Goal: Task Accomplishment & Management: Complete application form

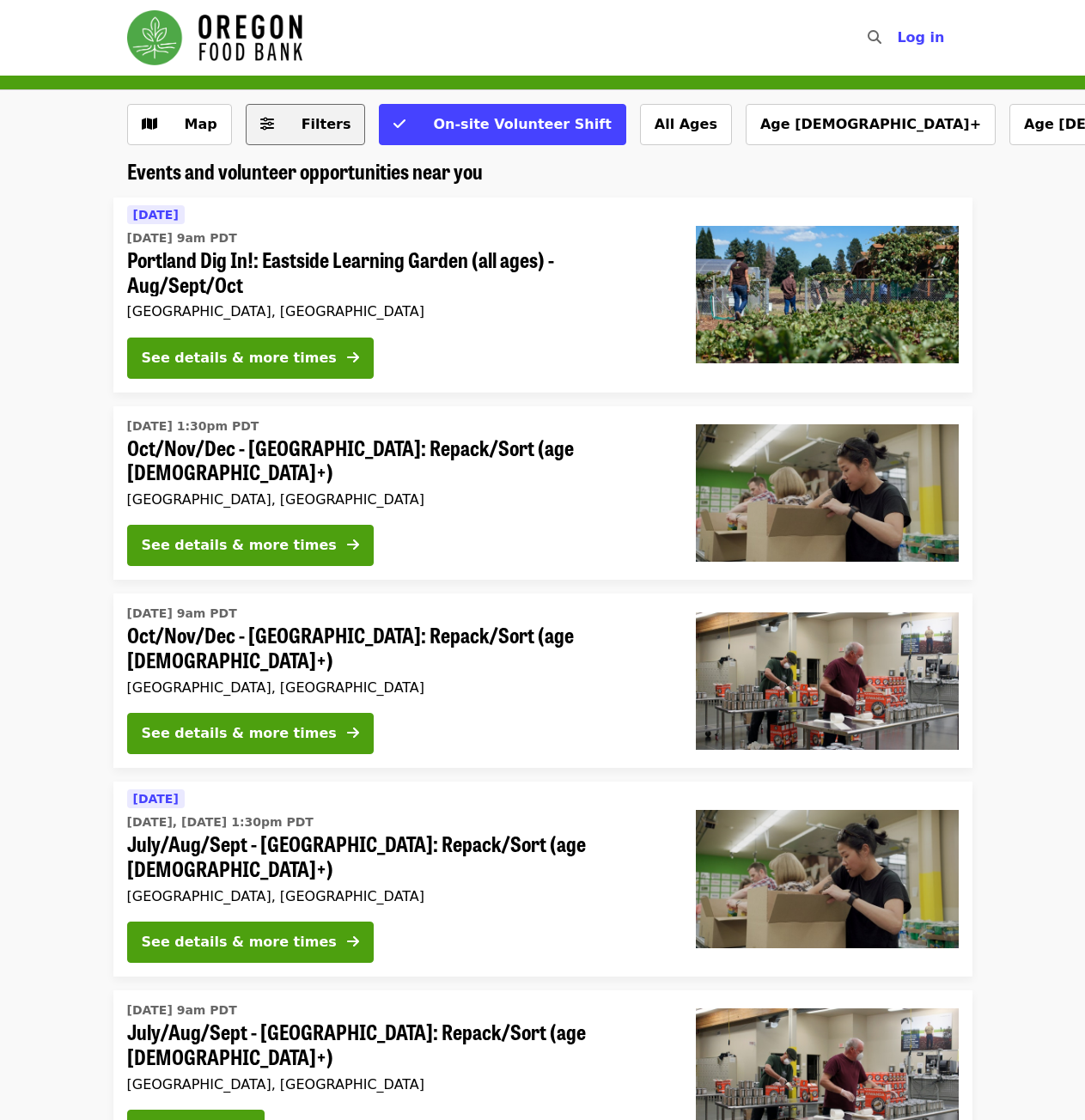
click at [330, 128] on span "Filters" at bounding box center [327, 124] width 50 height 16
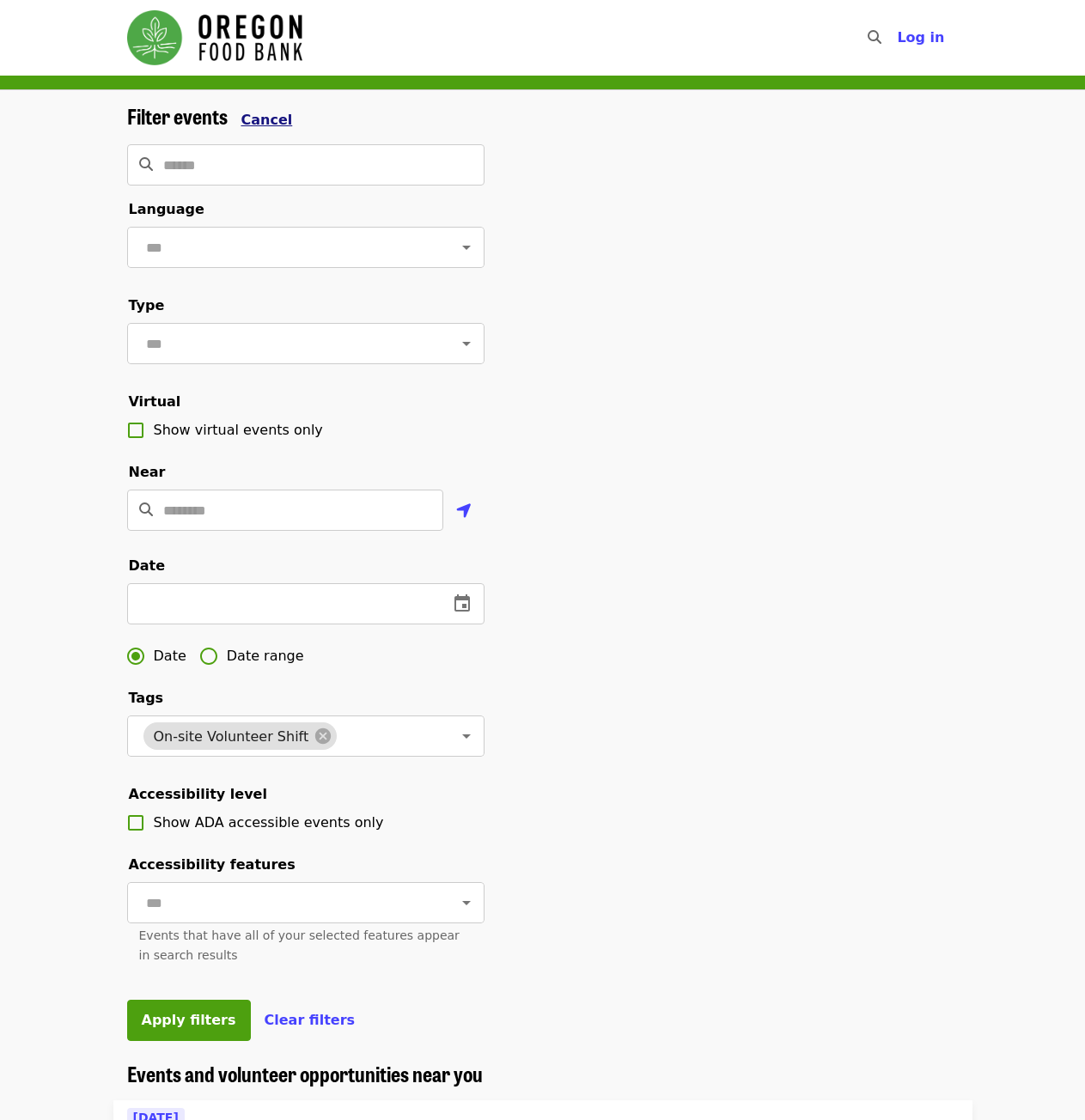
click at [271, 119] on span "Cancel" at bounding box center [267, 120] width 51 height 16
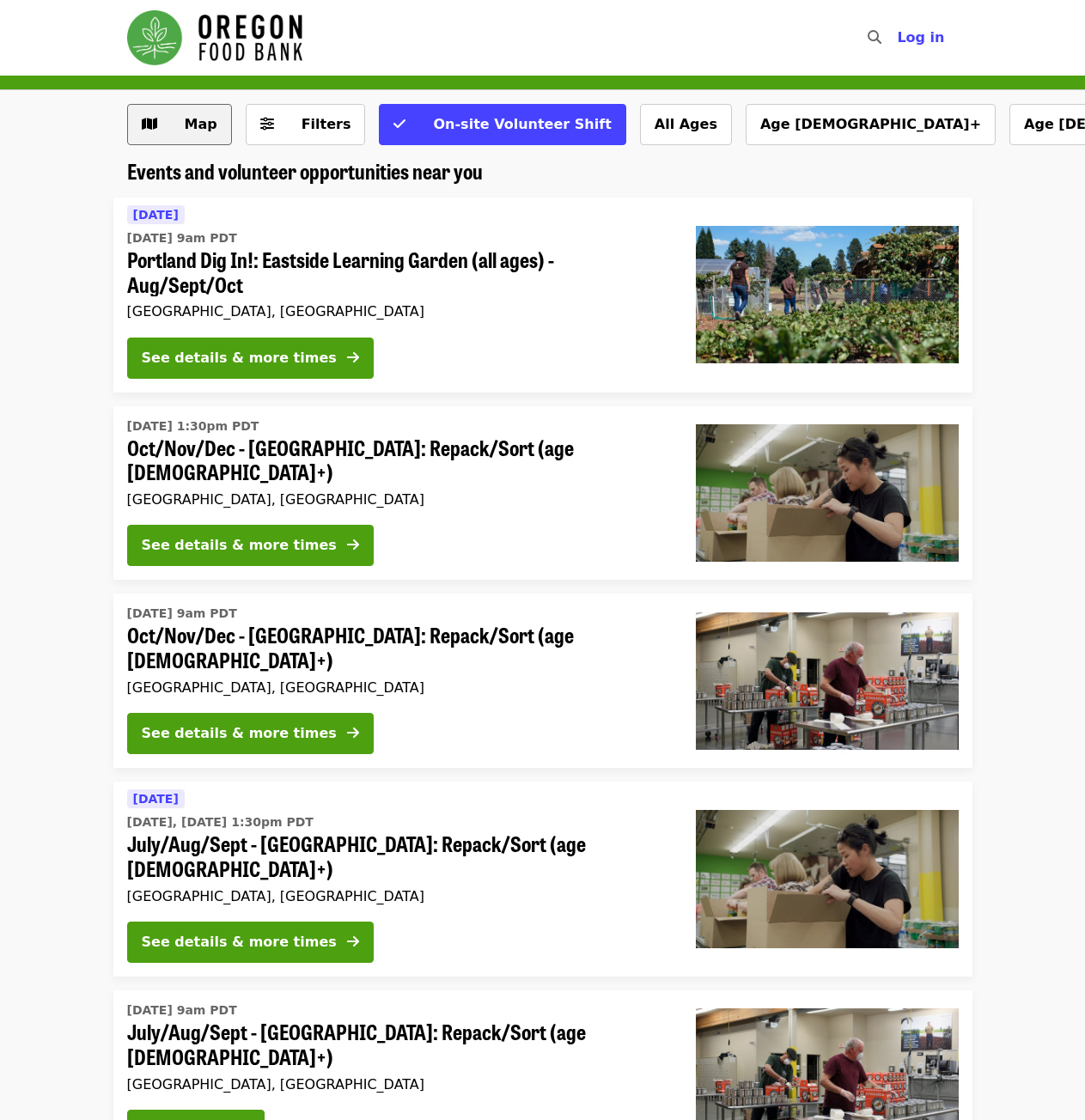
click at [182, 124] on span "Map" at bounding box center [192, 124] width 50 height 20
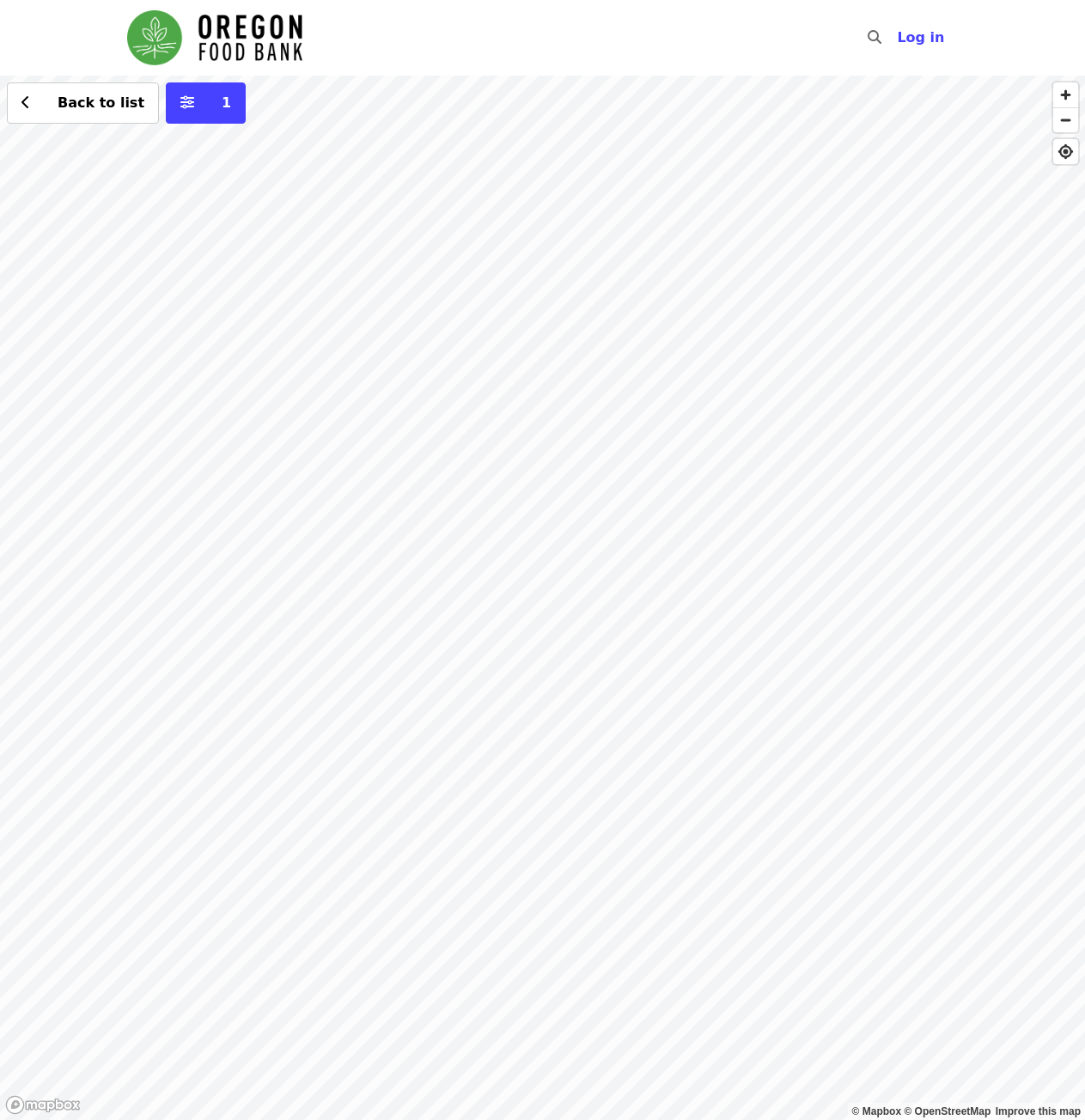
click at [107, 124] on div "Back to list 1" at bounding box center [542, 597] width 1085 height 1045
drag, startPoint x: 252, startPoint y: 547, endPoint x: 364, endPoint y: 598, distance: 123.1
click at [364, 598] on div "Back to list 1" at bounding box center [542, 597] width 1085 height 1045
drag, startPoint x: 350, startPoint y: 372, endPoint x: 370, endPoint y: 392, distance: 28.3
click at [370, 392] on div "Back to list 1" at bounding box center [542, 597] width 1085 height 1045
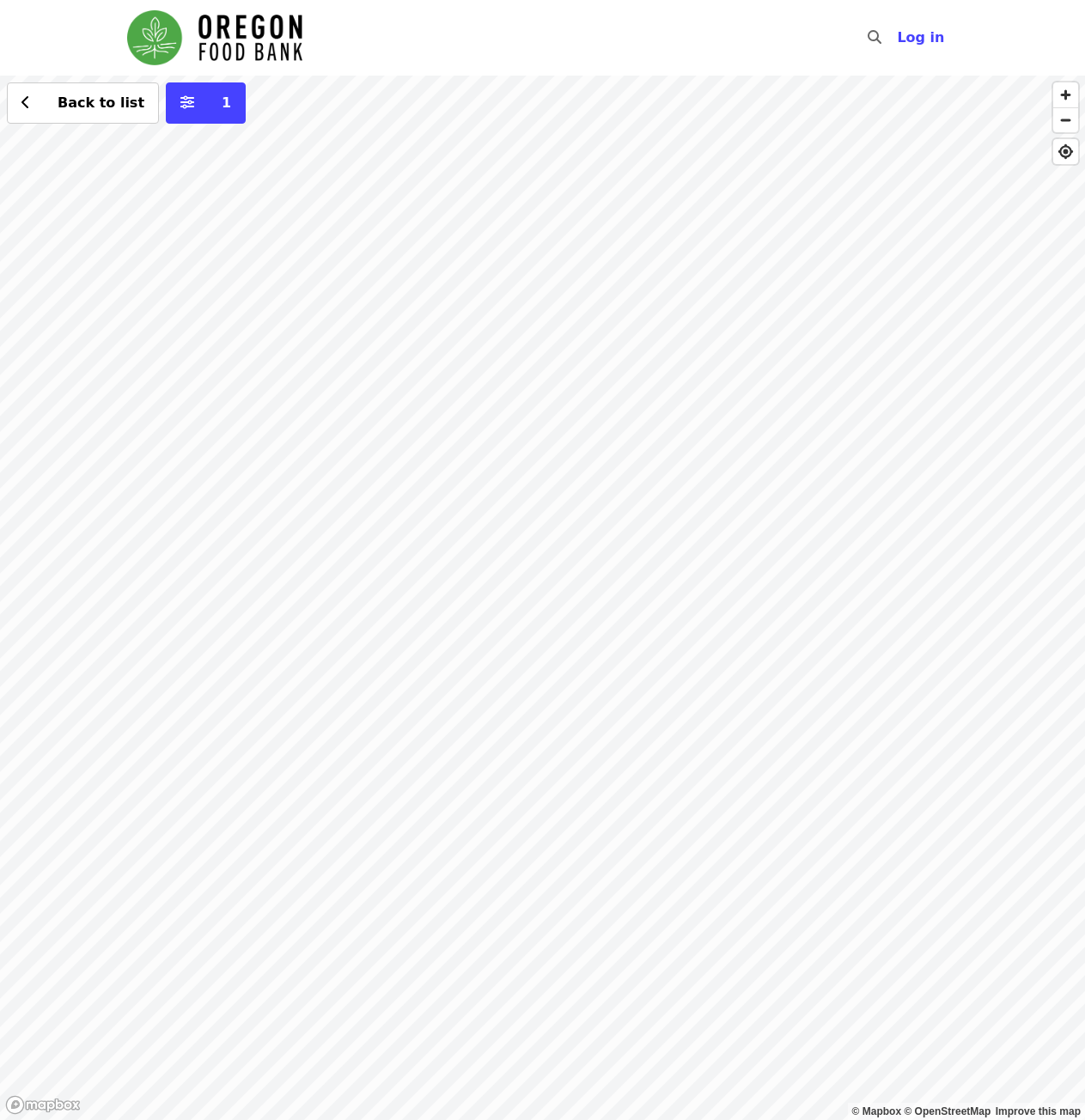
click at [313, 344] on div "Back to list 1" at bounding box center [542, 597] width 1085 height 1045
click at [334, 373] on span "See 2 actions at this location" at bounding box center [306, 370] width 225 height 16
